Goal: Check status: Check status

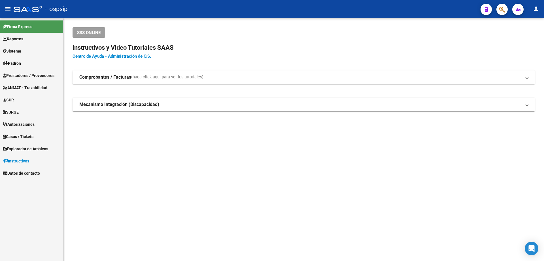
click at [33, 122] on span "Autorizaciones" at bounding box center [19, 124] width 32 height 6
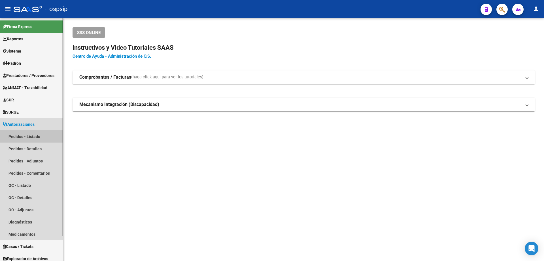
click at [35, 134] on link "Pedidos - Listado" at bounding box center [31, 136] width 63 height 12
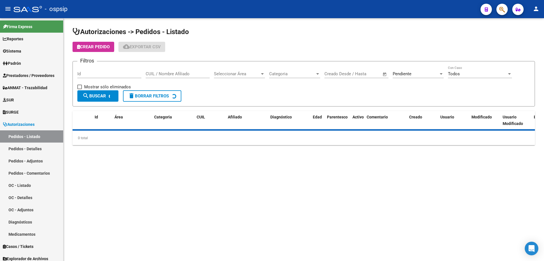
click at [154, 73] on input "CUIL / Nombre Afiliado" at bounding box center [178, 73] width 64 height 5
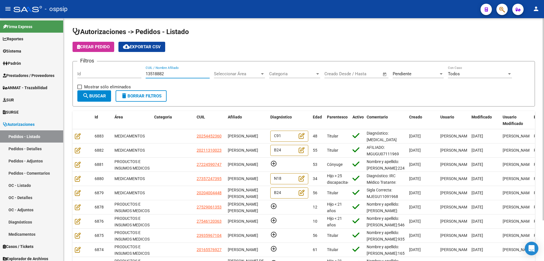
type input "13518882"
click at [94, 100] on button "search Buscar" at bounding box center [94, 95] width 34 height 11
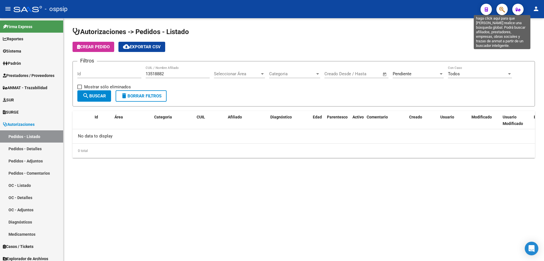
click at [504, 8] on icon "button" at bounding box center [503, 9] width 6 height 7
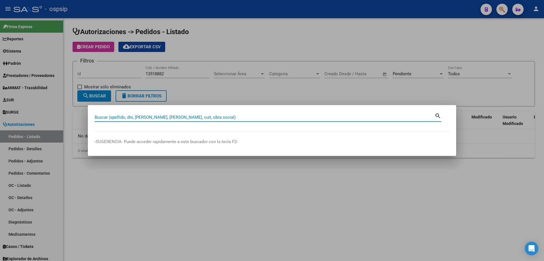
click at [133, 117] on input "Buscar (apellido, dni, [PERSON_NAME], [PERSON_NAME], cuit, obra social)" at bounding box center [265, 117] width 340 height 5
type input "13518882"
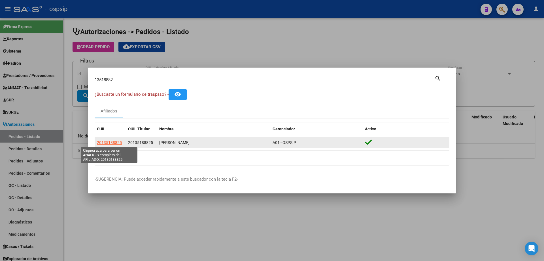
click at [113, 143] on span "20135188825" at bounding box center [109, 142] width 25 height 5
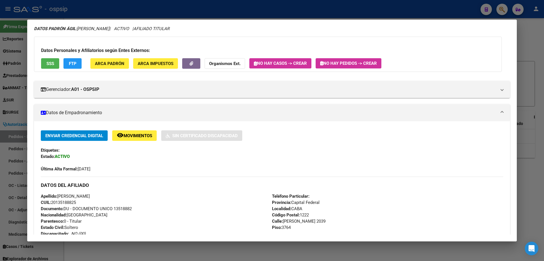
scroll to position [39, 0]
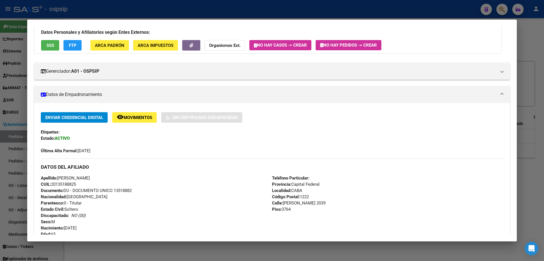
drag, startPoint x: 77, startPoint y: 184, endPoint x: 52, endPoint y: 183, distance: 25.8
click at [52, 183] on span "CUIL: 20135188825" at bounding box center [58, 183] width 35 height 5
copy span "20135188825"
click at [244, 14] on div at bounding box center [272, 130] width 544 height 261
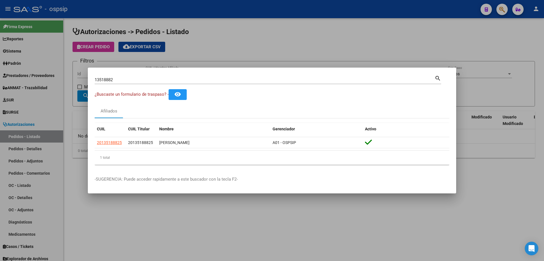
click at [234, 55] on div at bounding box center [272, 130] width 544 height 261
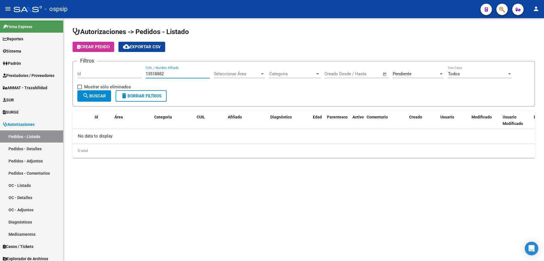
drag, startPoint x: 171, startPoint y: 75, endPoint x: 146, endPoint y: 76, distance: 25.3
click at [146, 76] on input "13518882" at bounding box center [178, 73] width 64 height 5
click at [162, 76] on input "CUIL / Nombre Afiliado" at bounding box center [178, 73] width 64 height 5
paste input "20135188825"
type input "20135188825"
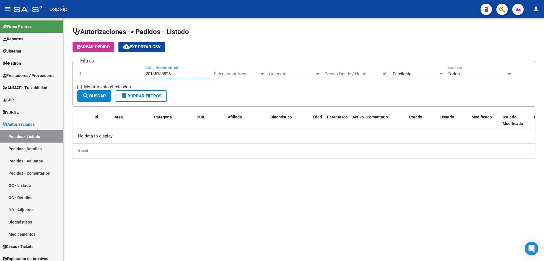
click at [100, 92] on button "search Buscar" at bounding box center [94, 95] width 34 height 11
click at [422, 75] on div "Pendiente" at bounding box center [416, 73] width 46 height 5
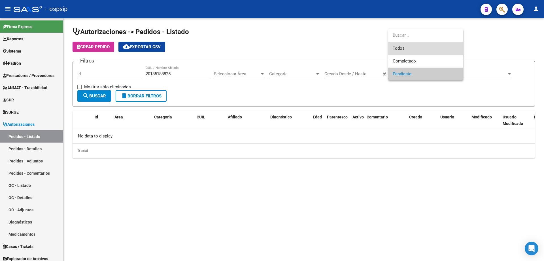
click at [406, 49] on span "Todos" at bounding box center [426, 48] width 66 height 13
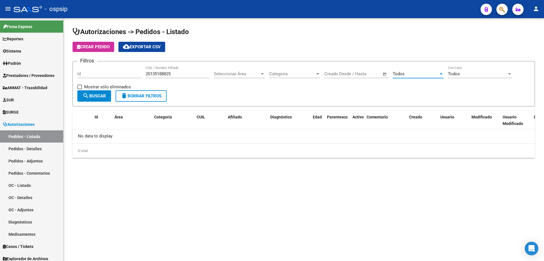
click at [97, 95] on span "search Buscar" at bounding box center [95, 95] width 24 height 5
click at [96, 95] on span "search Buscar" at bounding box center [95, 95] width 24 height 5
